Goal: Task Accomplishment & Management: Use online tool/utility

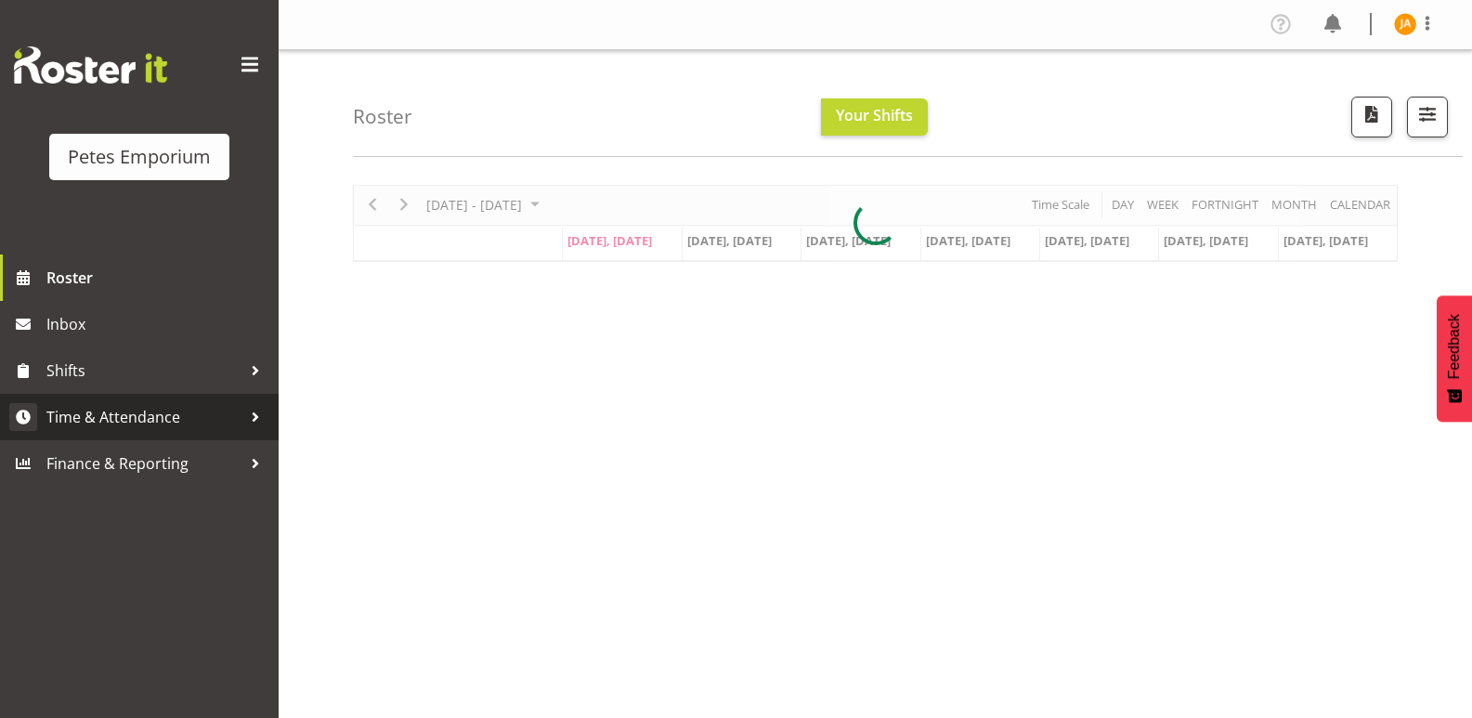
click at [146, 415] on span "Time & Attendance" at bounding box center [143, 417] width 195 height 28
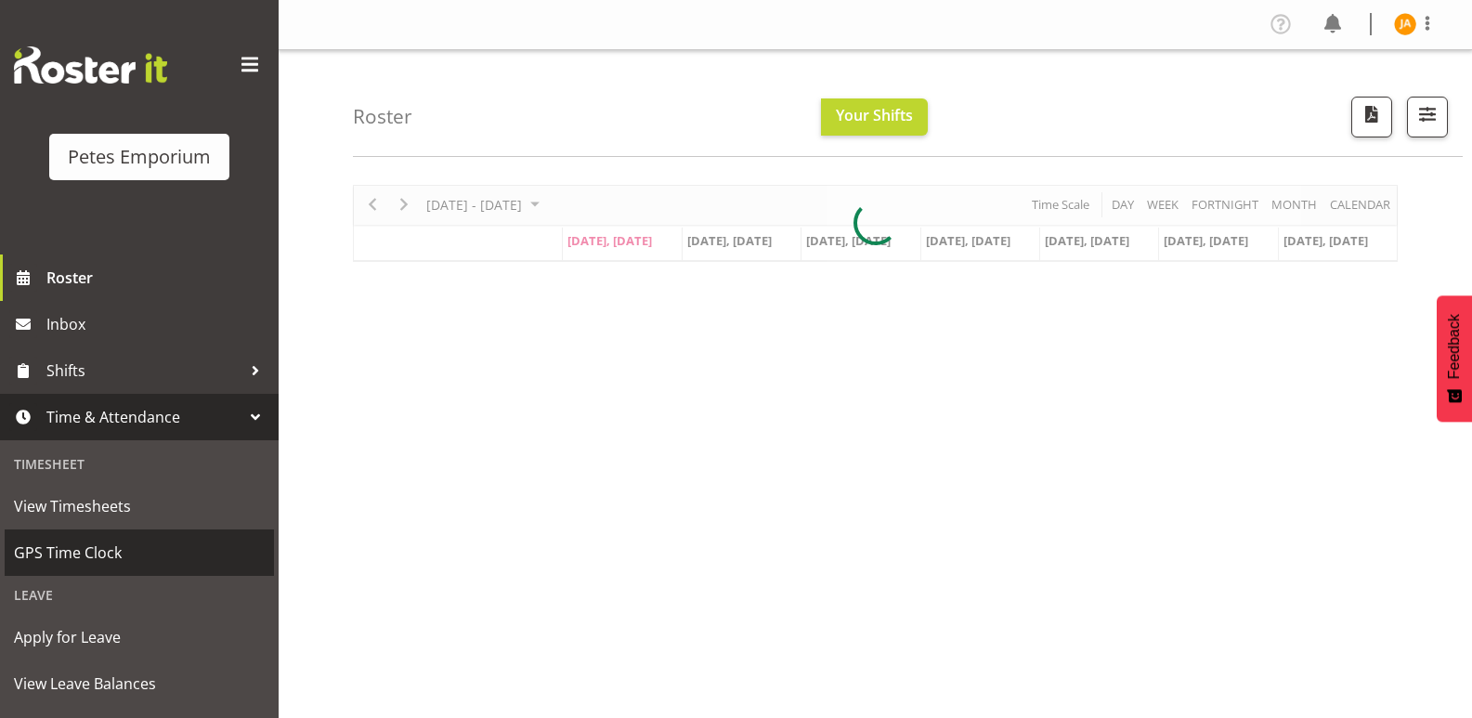
click at [124, 558] on span "GPS Time Clock" at bounding box center [139, 553] width 251 height 28
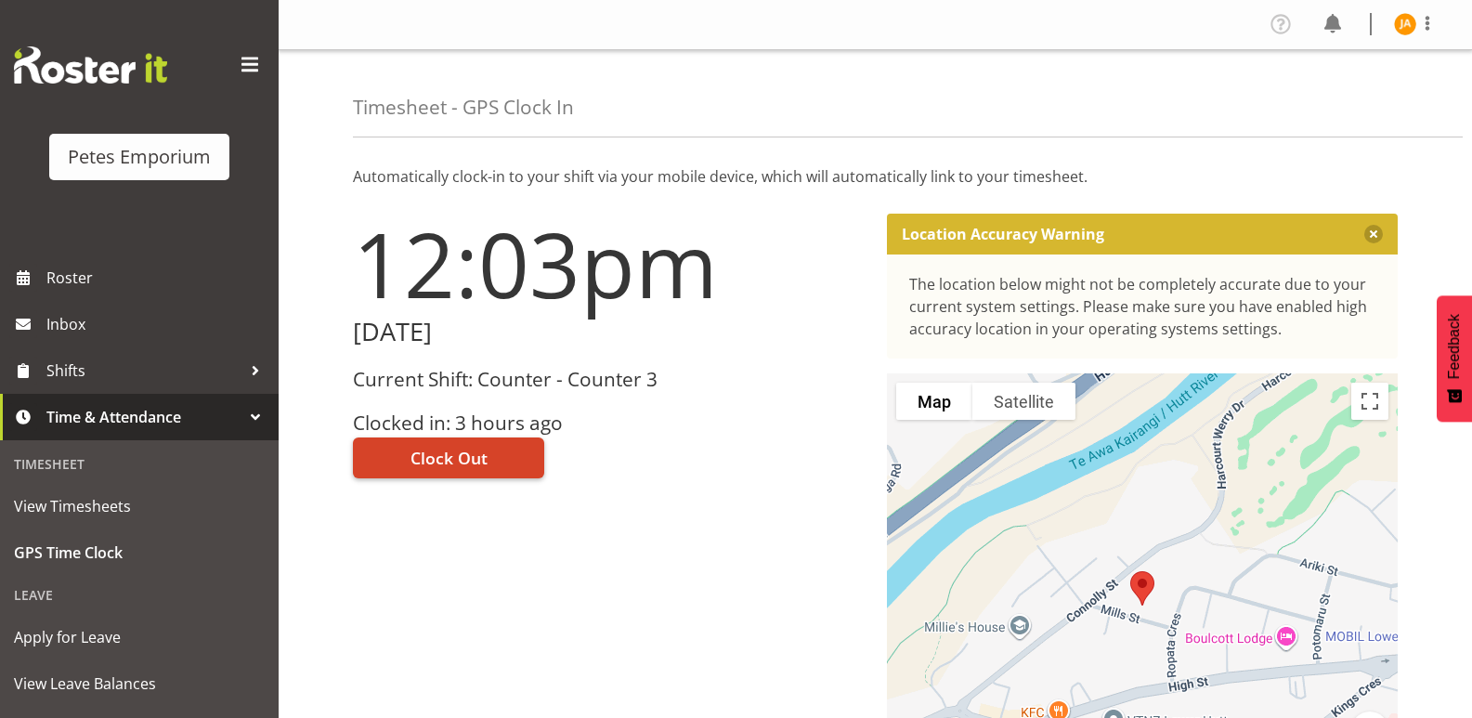
click at [505, 456] on button "Clock Out" at bounding box center [448, 457] width 191 height 41
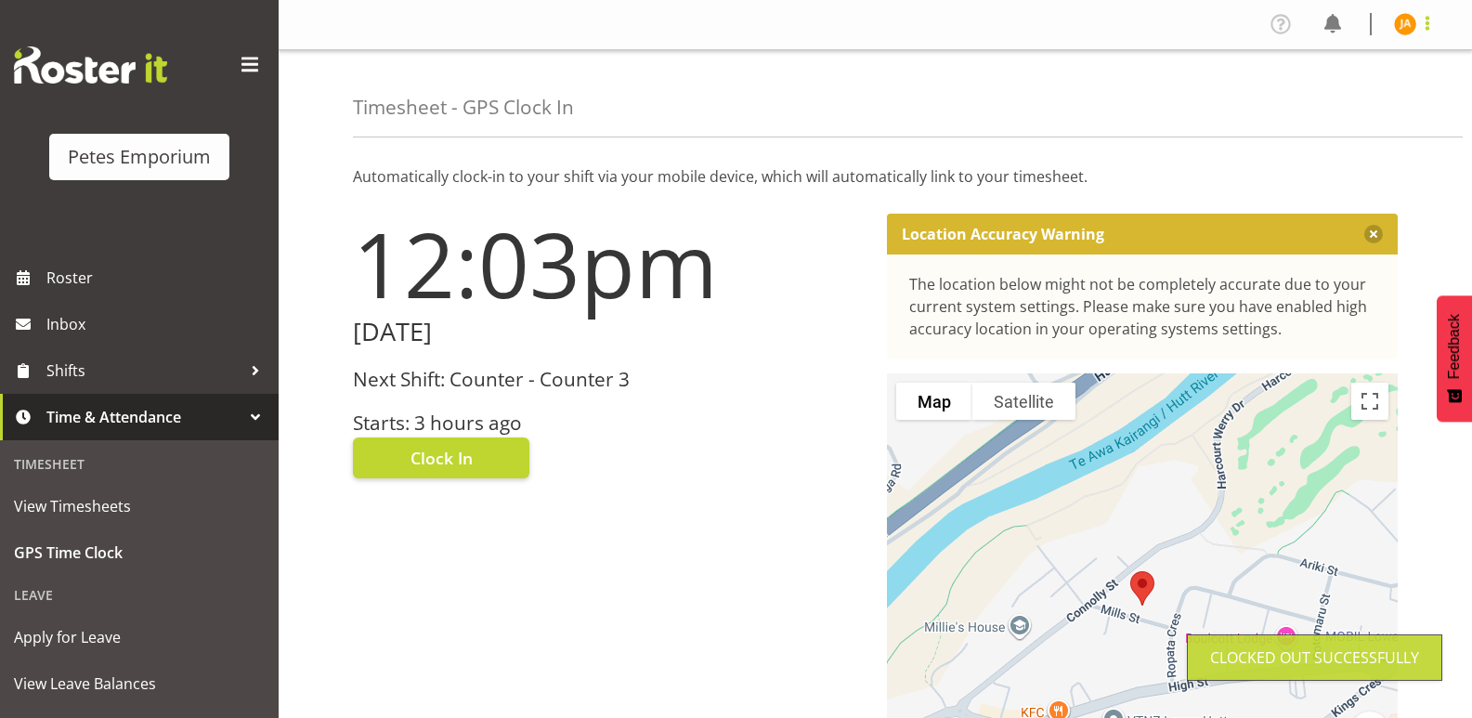
click at [1422, 23] on span at bounding box center [1427, 23] width 22 height 22
click at [1350, 100] on link "Log Out" at bounding box center [1349, 97] width 178 height 33
